Goal: Task Accomplishment & Management: Manage account settings

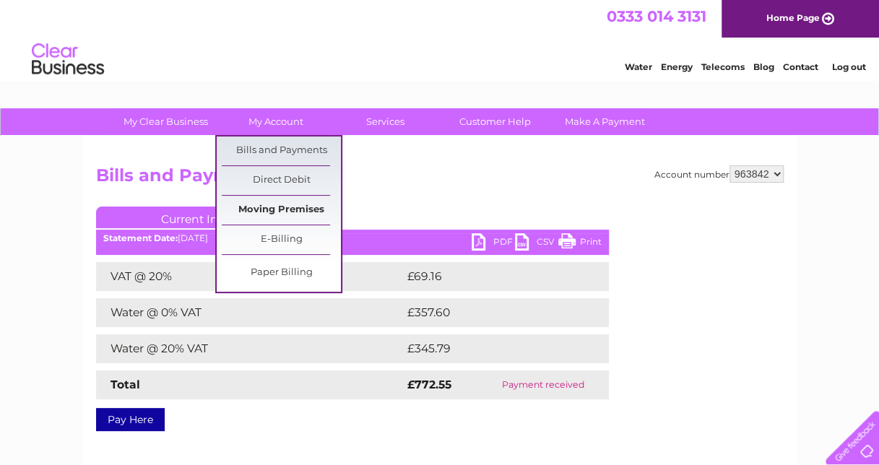
click at [290, 211] on link "Moving Premises" at bounding box center [281, 210] width 119 height 29
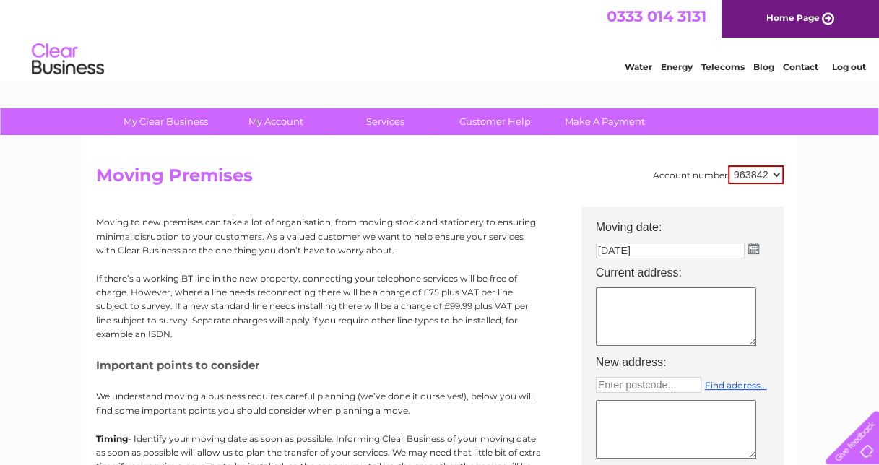
click at [749, 248] on img at bounding box center [753, 249] width 11 height 12
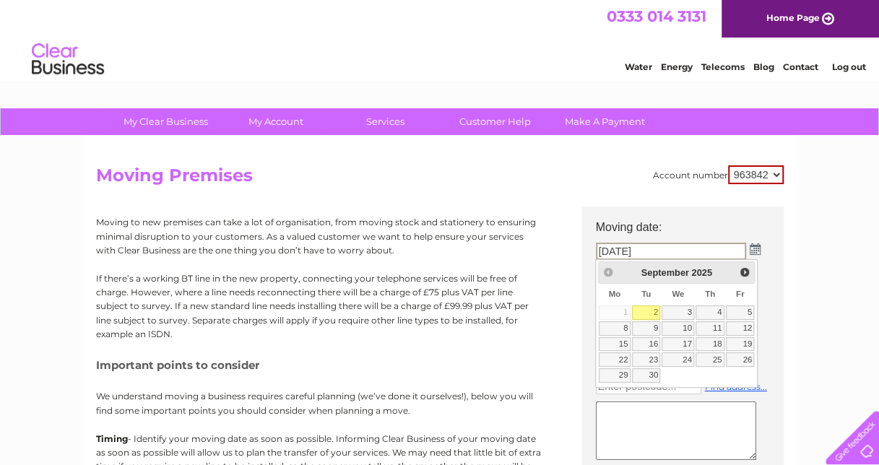
click at [607, 273] on div "Prev Next September 2025" at bounding box center [676, 272] width 157 height 22
click at [608, 274] on div "Prev Next September 2025" at bounding box center [676, 272] width 157 height 22
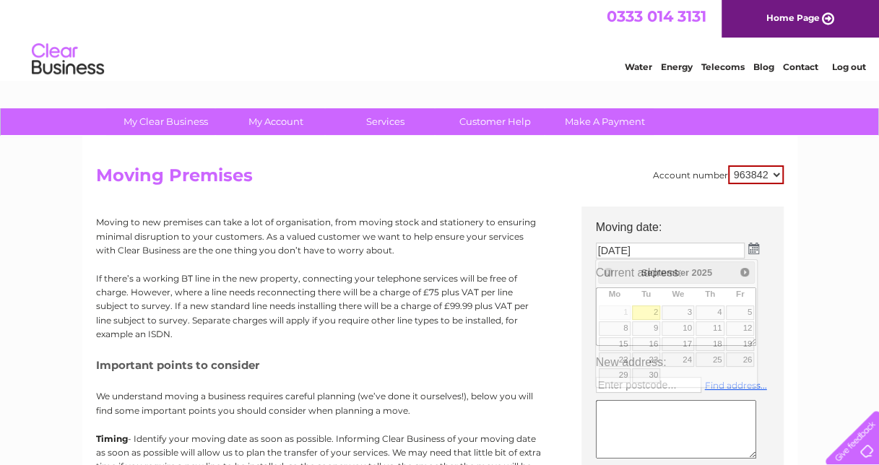
click at [641, 180] on h2 "Moving Premises" at bounding box center [439, 178] width 687 height 27
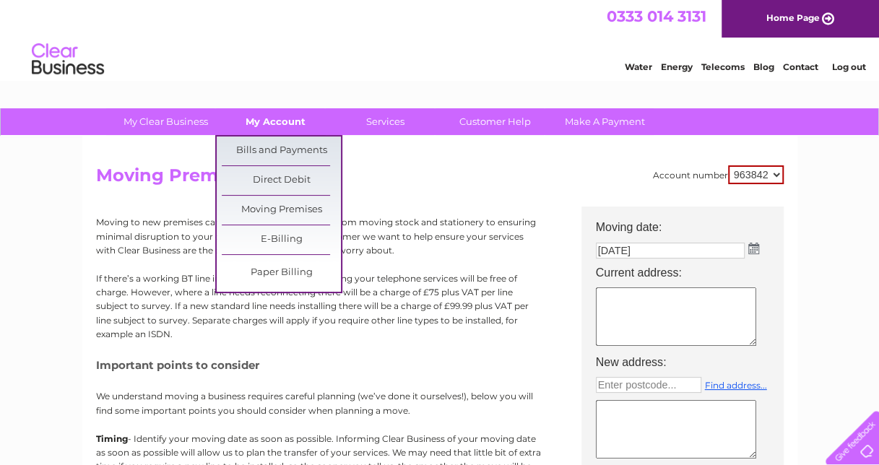
click at [260, 125] on link "My Account" at bounding box center [275, 121] width 119 height 27
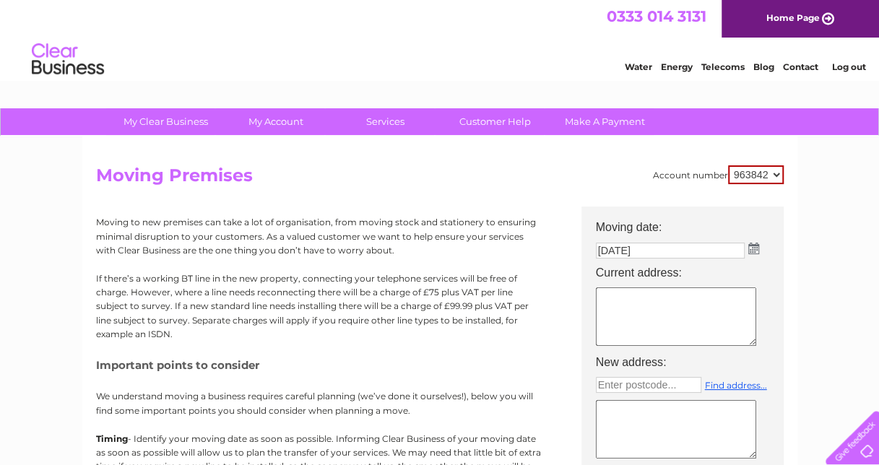
click at [754, 179] on select "963842" at bounding box center [756, 174] width 56 height 19
click at [743, 250] on input "02/09/2025" at bounding box center [670, 251] width 149 height 16
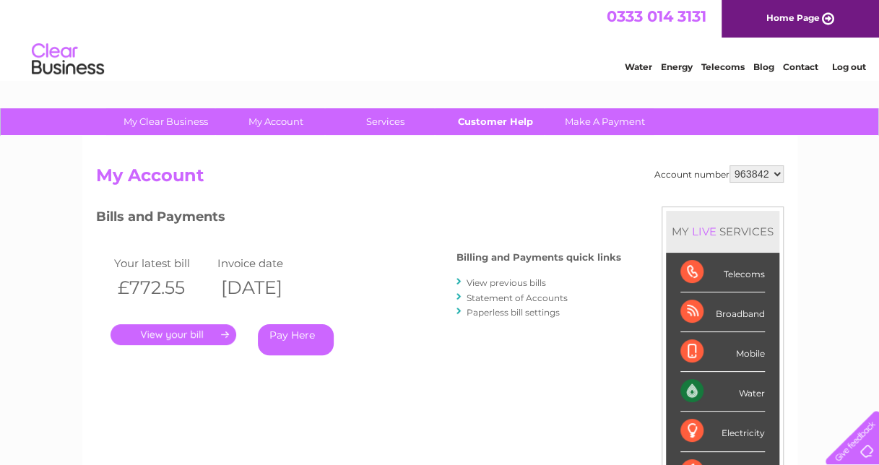
click at [471, 117] on link "Customer Help" at bounding box center [494, 121] width 119 height 27
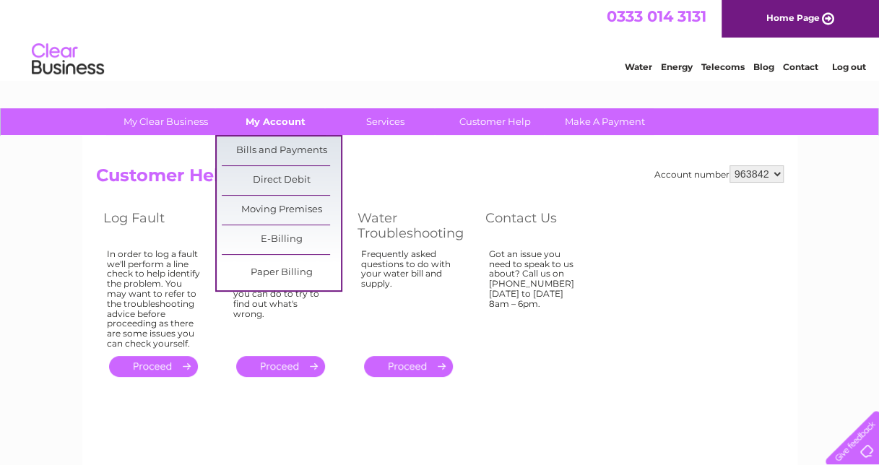
click at [263, 123] on link "My Account" at bounding box center [275, 121] width 119 height 27
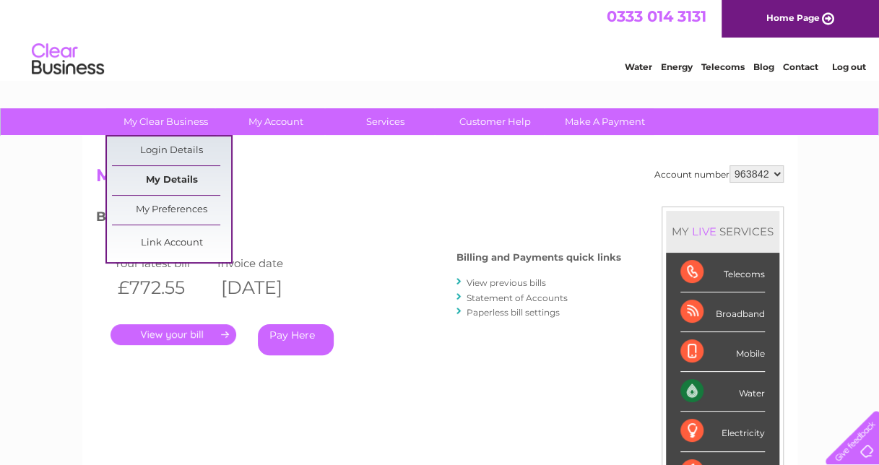
click at [173, 177] on link "My Details" at bounding box center [171, 180] width 119 height 29
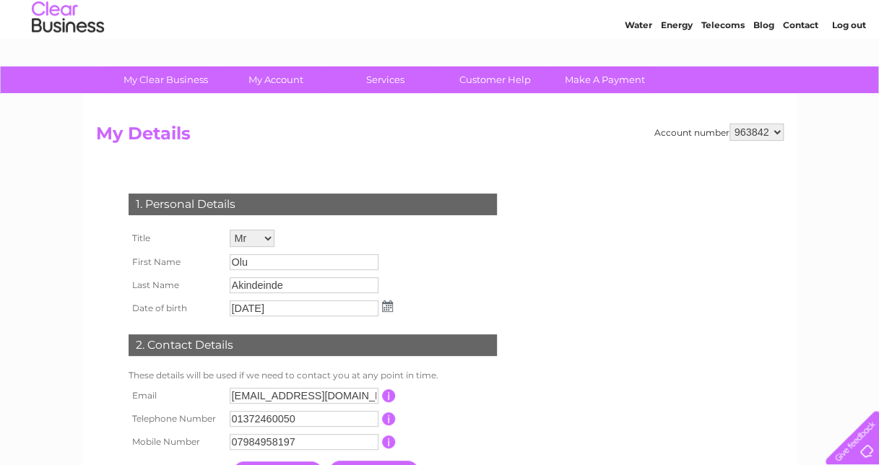
scroll to position [72, 0]
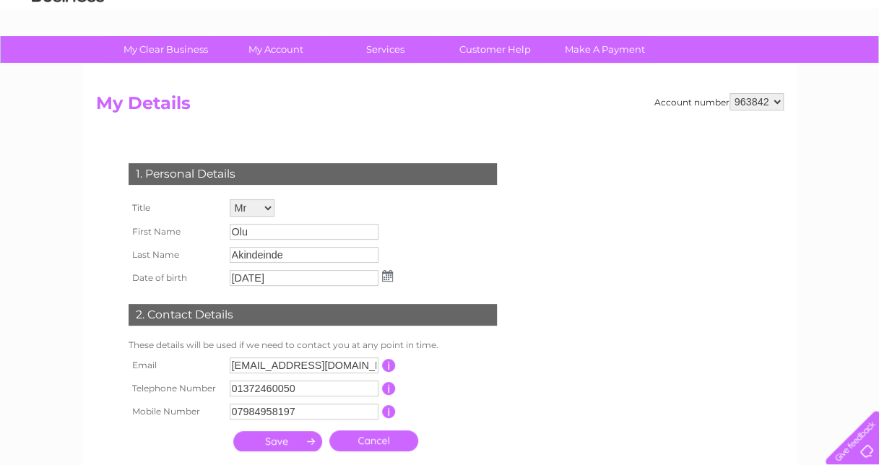
click at [257, 207] on select "Mr Mrs Ms Miss Dr Rev Prof Other" at bounding box center [252, 207] width 45 height 17
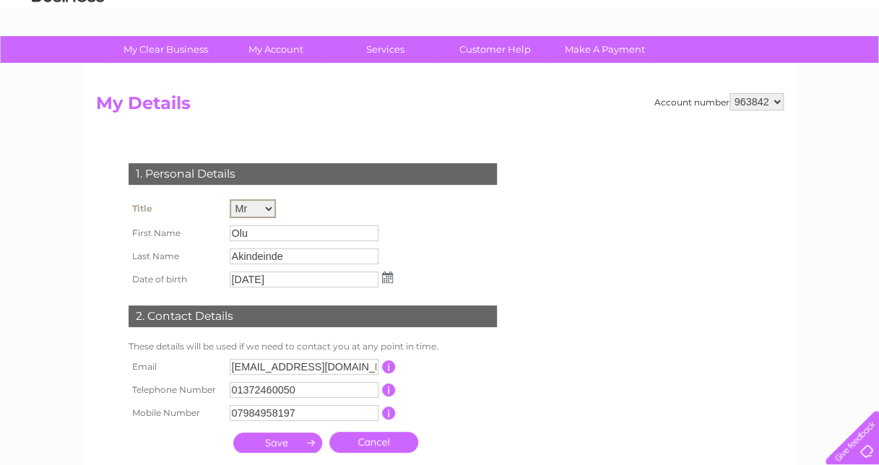
select select "Miss"
click at [230, 199] on select "Mr Mrs Ms Miss Dr Rev Prof Other" at bounding box center [253, 208] width 46 height 19
drag, startPoint x: 259, startPoint y: 228, endPoint x: 165, endPoint y: 230, distance: 93.9
click at [165, 230] on tr "First Name Olu" at bounding box center [260, 232] width 271 height 25
click at [335, 249] on input "Akindeinde" at bounding box center [305, 255] width 150 height 17
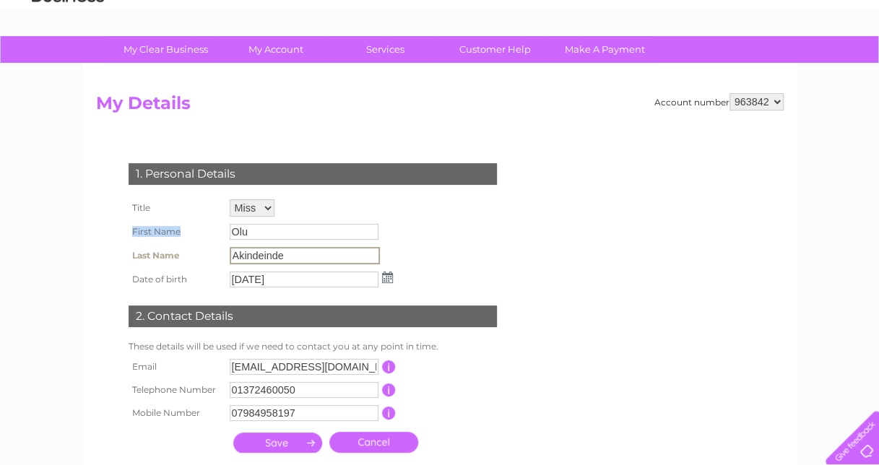
drag, startPoint x: 230, startPoint y: 219, endPoint x: 209, endPoint y: 220, distance: 20.9
click at [209, 220] on tbody "Title Mr Mrs Ms Miss Dr Rev Prof Other First Name Olu Last Name Akindeinde Date…" at bounding box center [260, 243] width 271 height 95
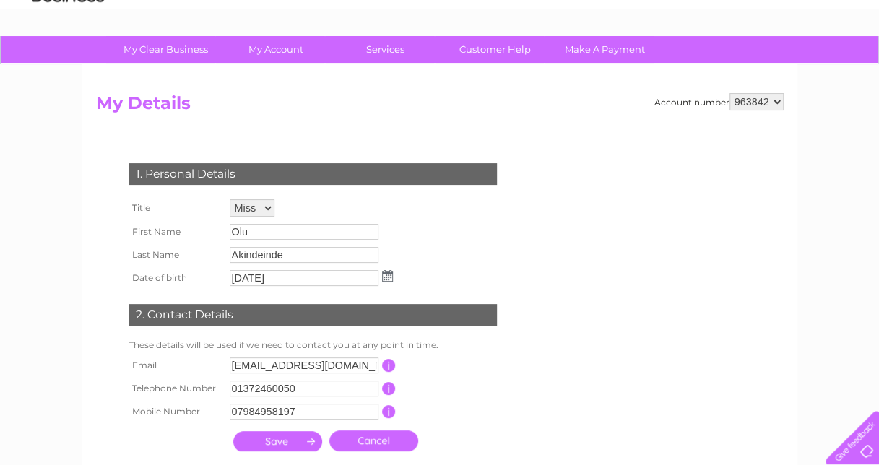
drag, startPoint x: 209, startPoint y: 220, endPoint x: 257, endPoint y: 222, distance: 47.7
click at [257, 222] on td "Olu" at bounding box center [311, 231] width 170 height 23
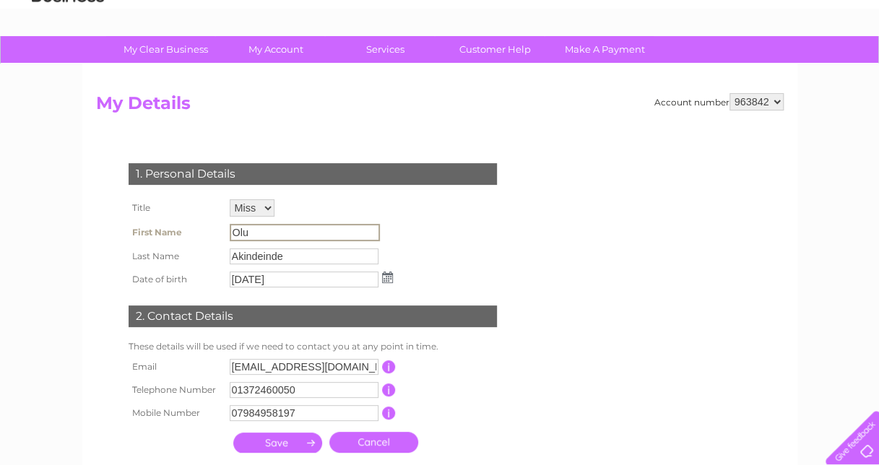
drag, startPoint x: 256, startPoint y: 232, endPoint x: 188, endPoint y: 232, distance: 67.9
click at [188, 232] on tr "First Name Olu" at bounding box center [260, 232] width 271 height 25
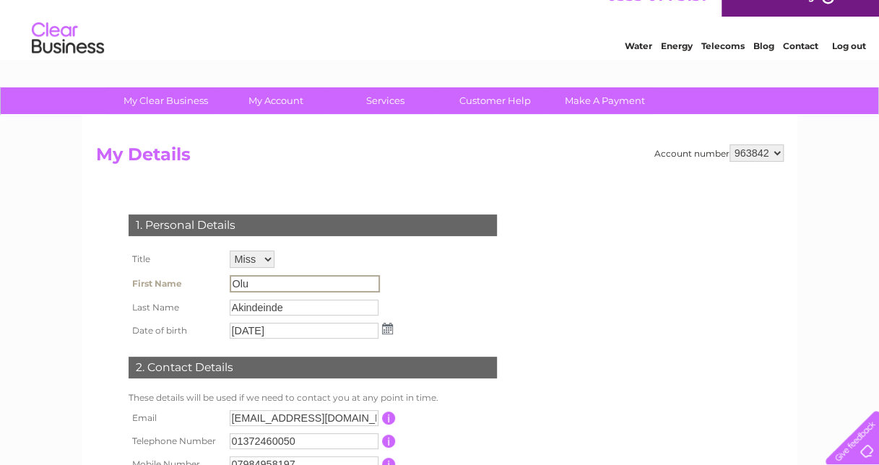
scroll to position [0, 0]
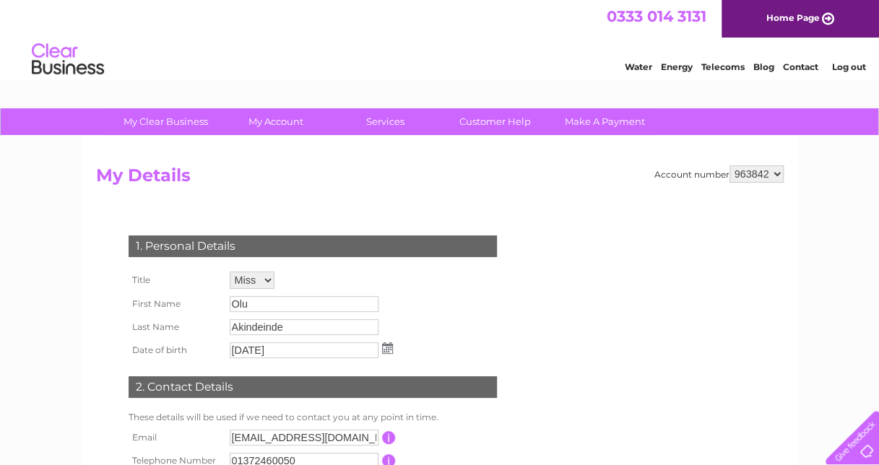
drag, startPoint x: 59, startPoint y: 327, endPoint x: 85, endPoint y: 311, distance: 30.5
click at [60, 326] on div "My Clear Business Login Details My Details My Preferences Link Account My Accou…" at bounding box center [439, 464] width 879 height 713
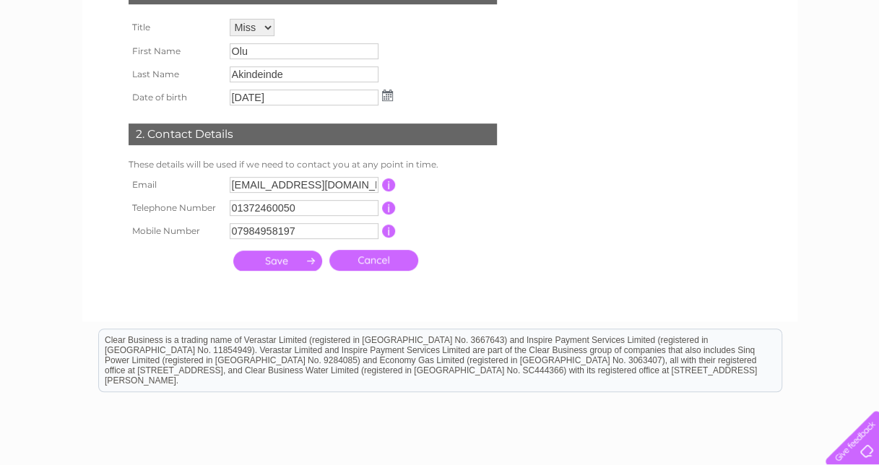
scroll to position [289, 0]
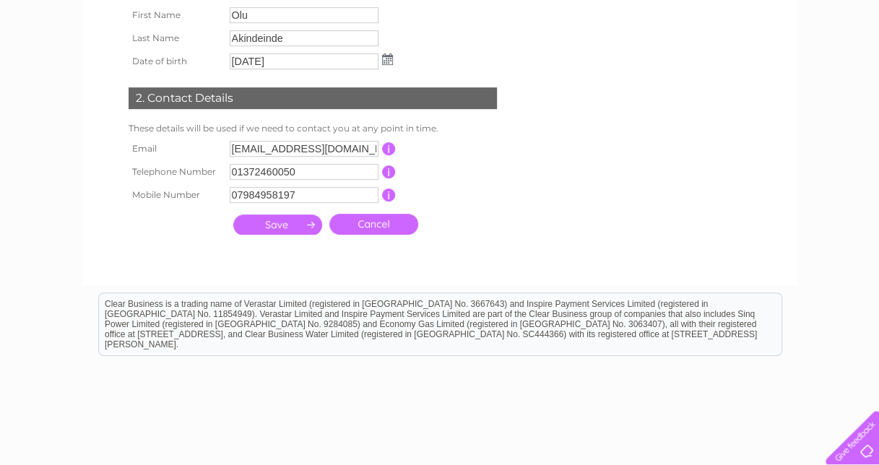
click at [412, 226] on link "Cancel" at bounding box center [373, 224] width 89 height 21
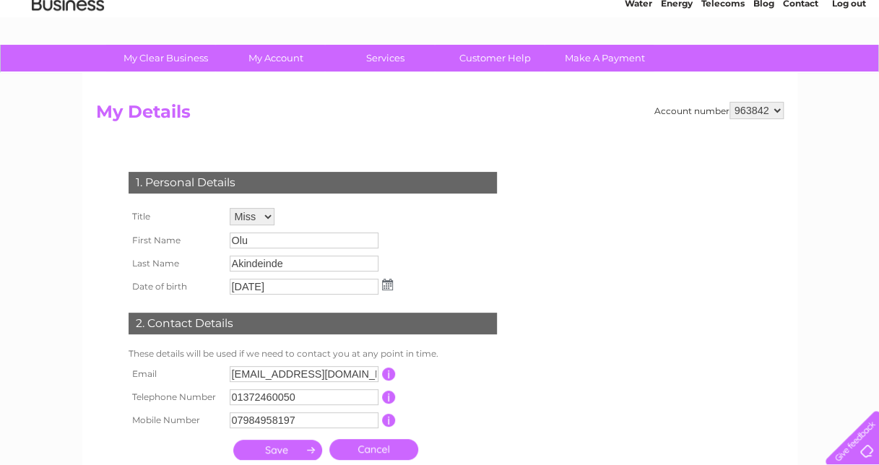
scroll to position [0, 0]
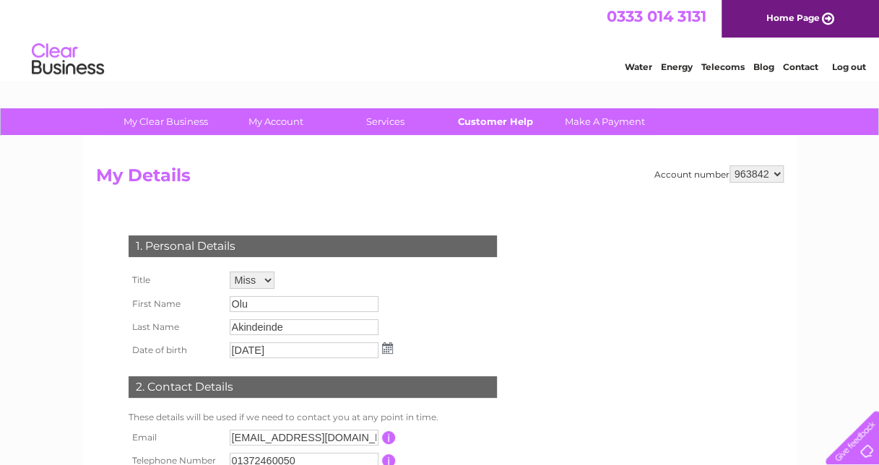
click at [511, 117] on link "Customer Help" at bounding box center [494, 121] width 119 height 27
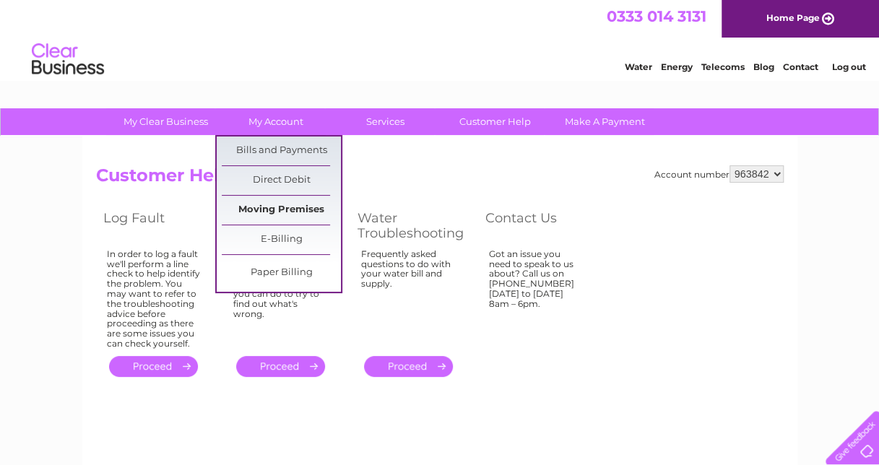
click at [302, 210] on link "Moving Premises" at bounding box center [281, 210] width 119 height 29
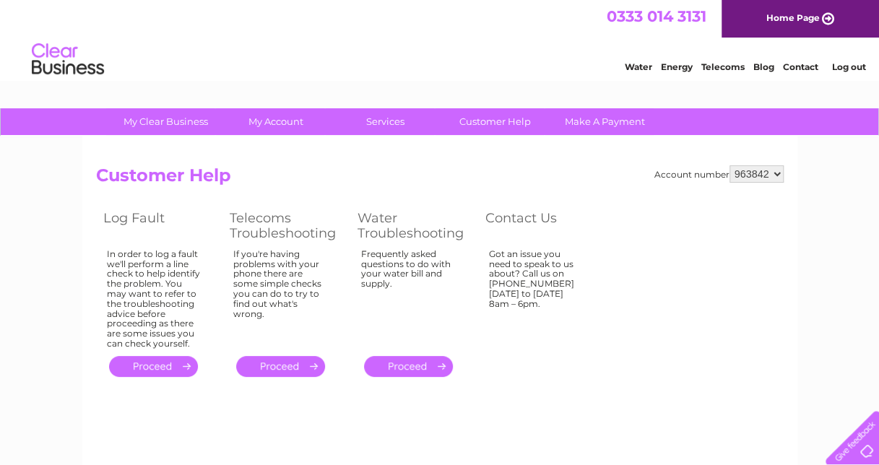
scroll to position [39, 0]
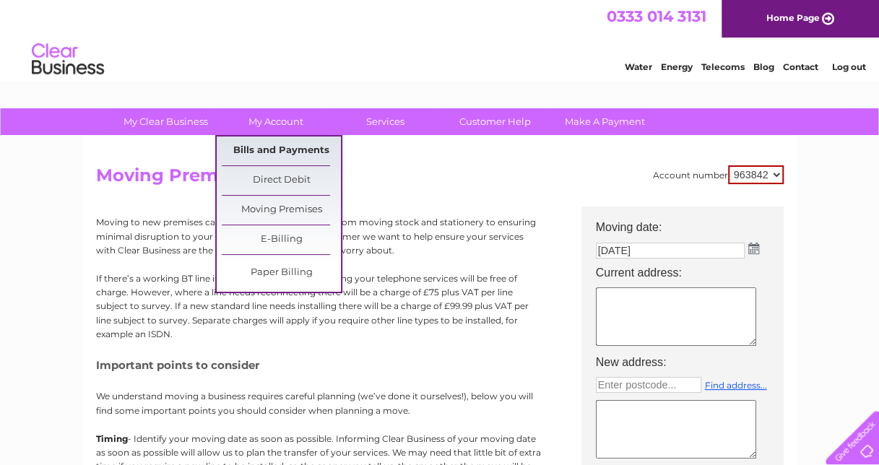
click at [274, 142] on link "Bills and Payments" at bounding box center [281, 150] width 119 height 29
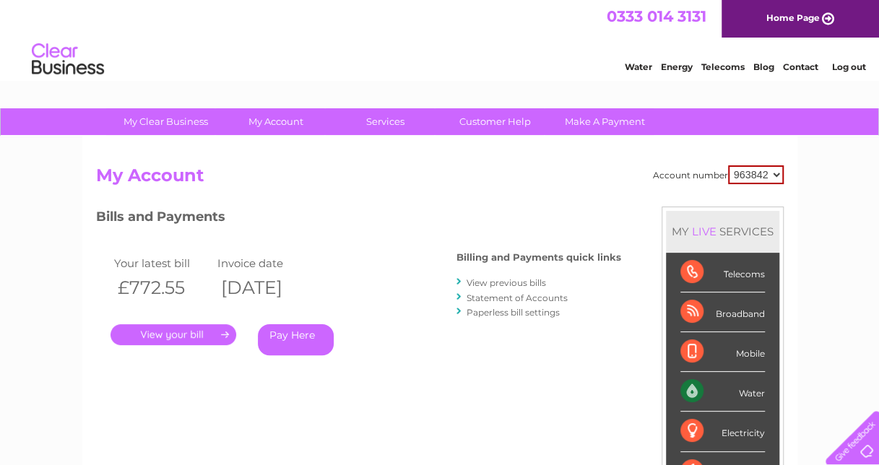
click at [189, 331] on link "." at bounding box center [173, 334] width 126 height 21
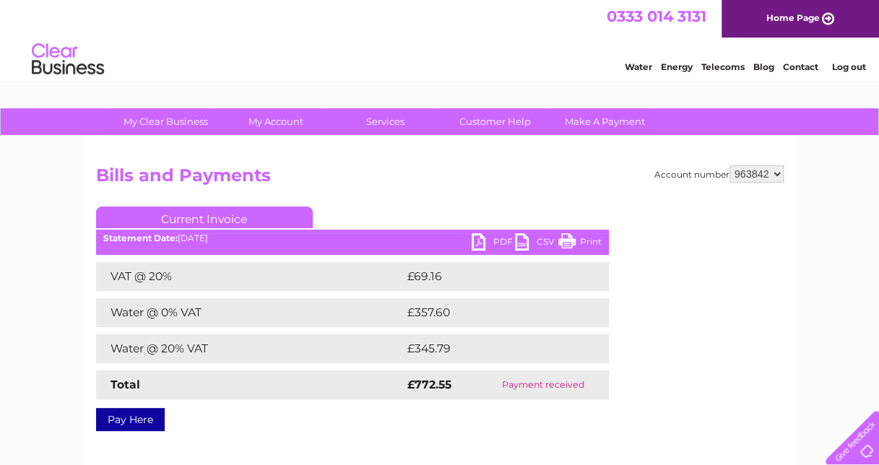
click at [481, 234] on link "PDF" at bounding box center [492, 243] width 43 height 21
